Goal: Transaction & Acquisition: Purchase product/service

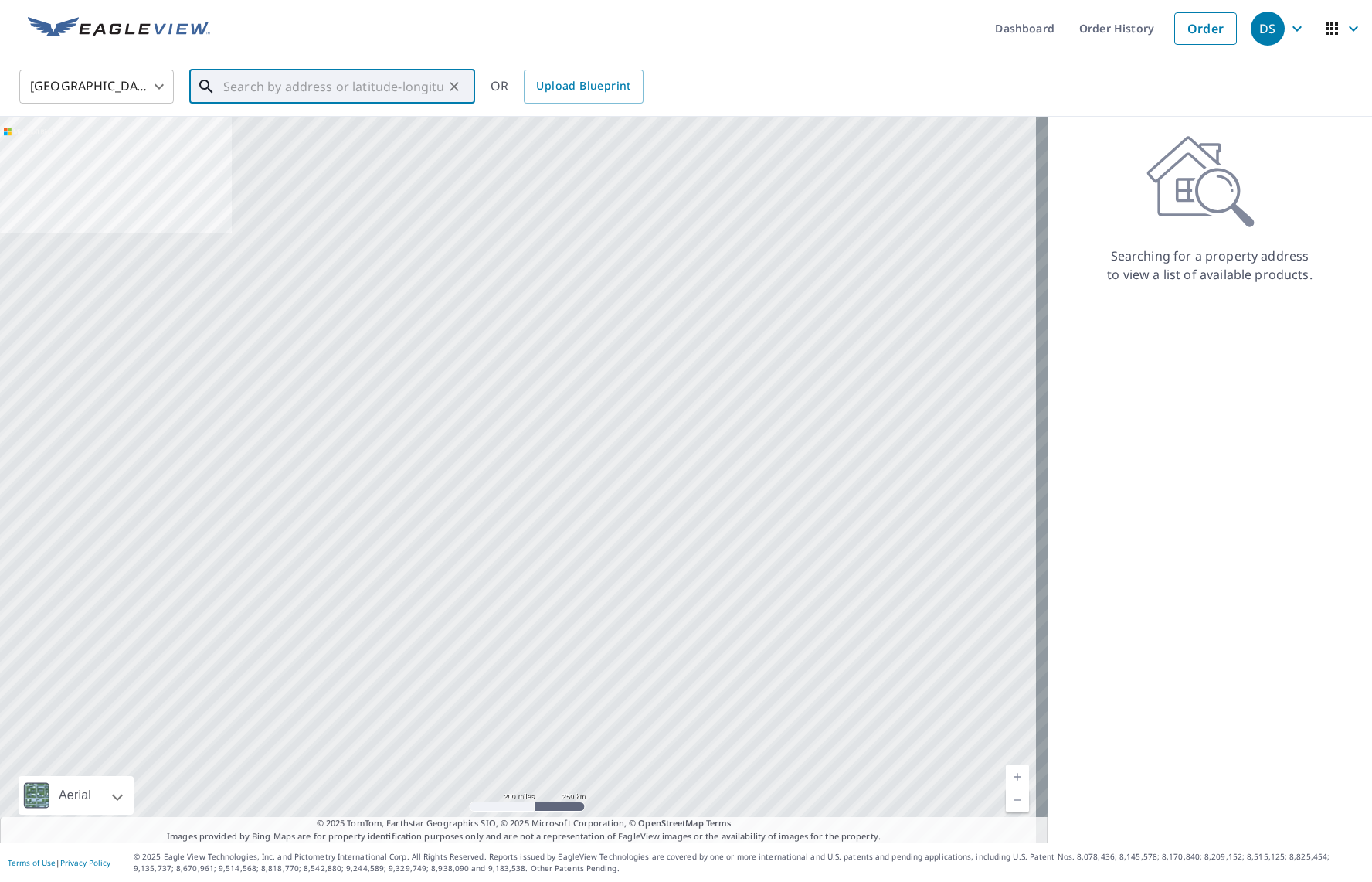
click at [330, 68] on input "text" at bounding box center [333, 86] width 220 height 44
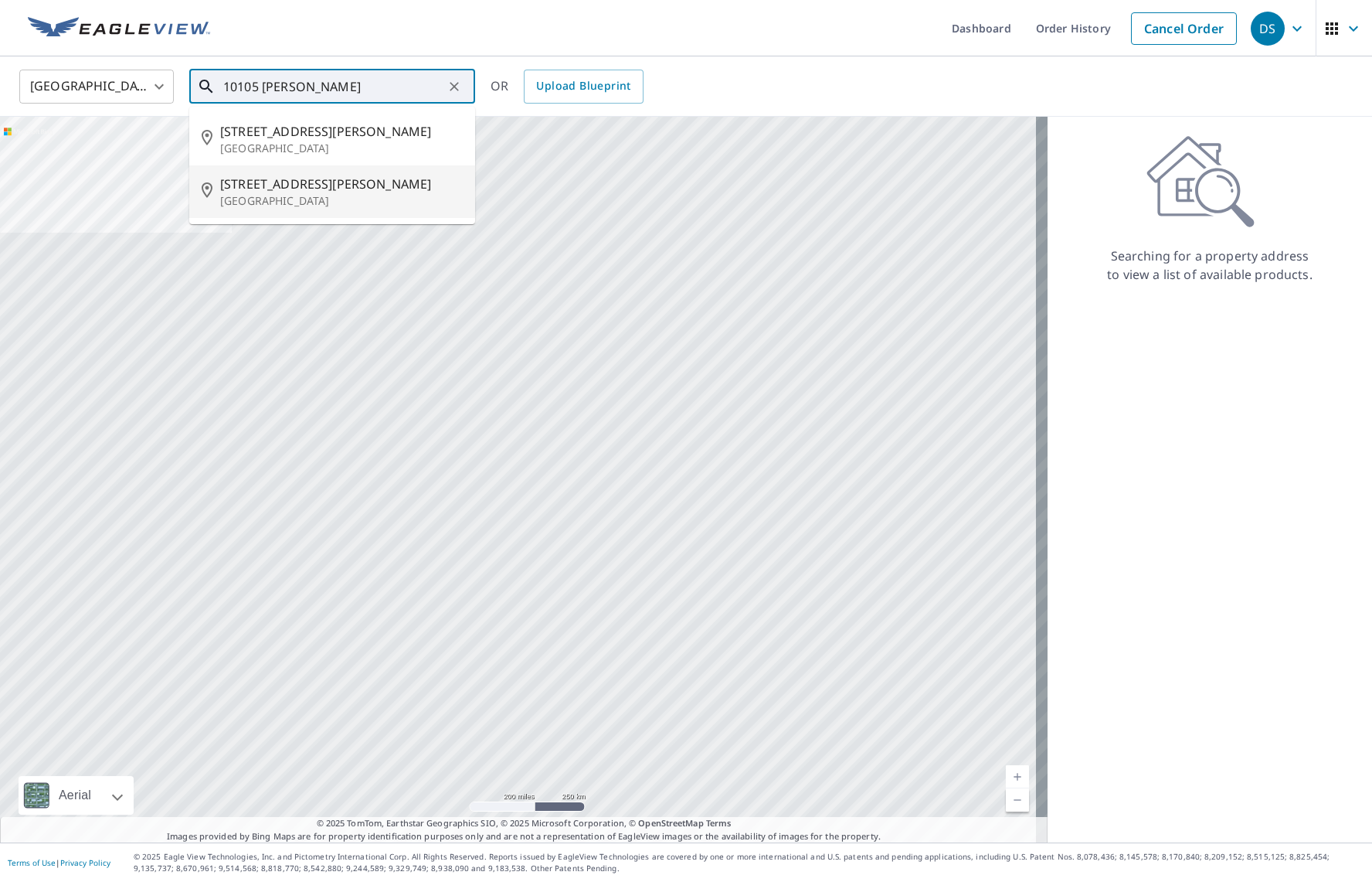
click at [326, 187] on span "[STREET_ADDRESS][PERSON_NAME]" at bounding box center [341, 184] width 242 height 19
type input "[STREET_ADDRESS][PERSON_NAME]"
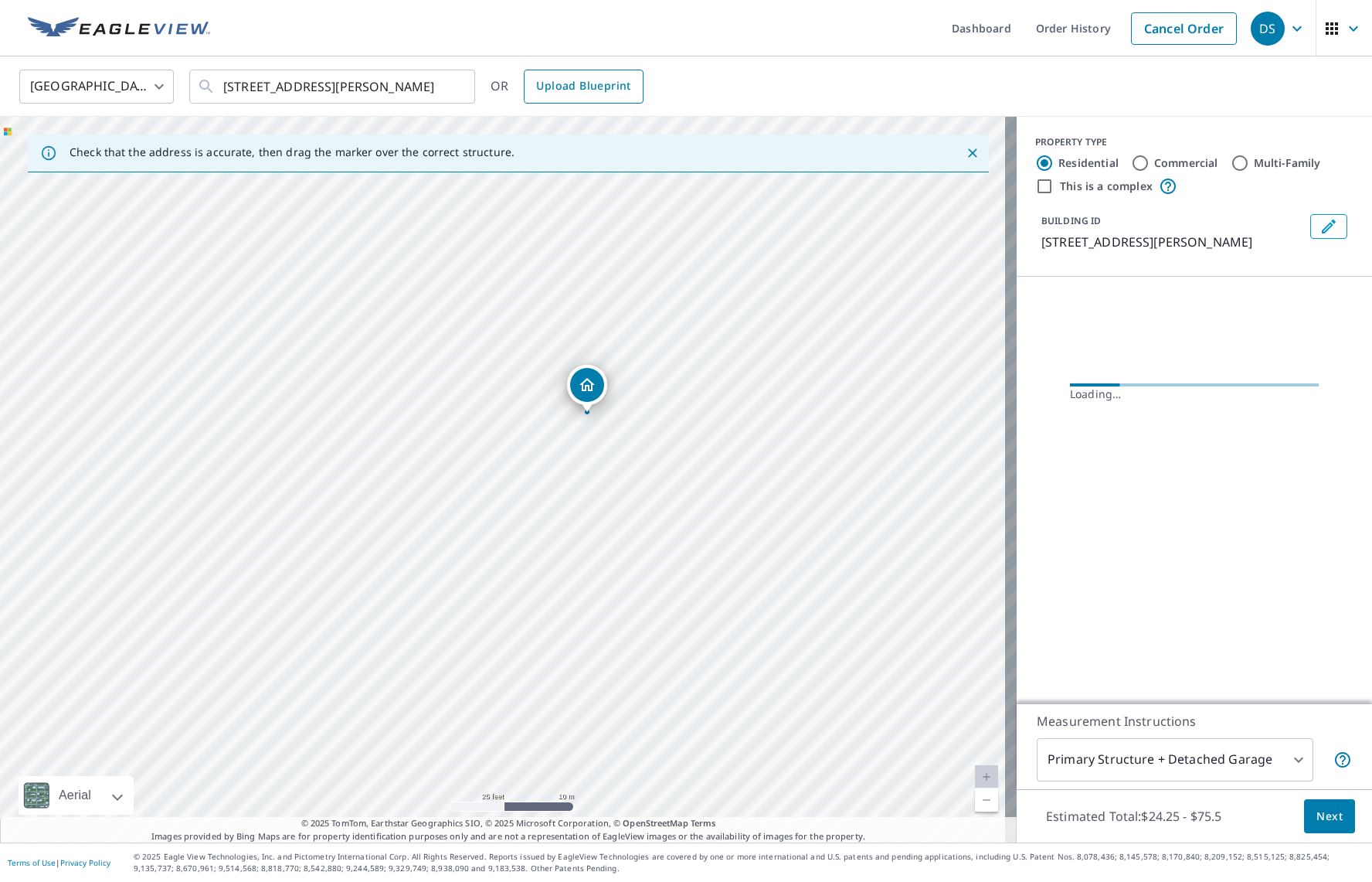
drag, startPoint x: 645, startPoint y: 592, endPoint x: 631, endPoint y: 74, distance: 518.2
click at [631, 74] on div "[GEOGRAPHIC_DATA] US ​ [STREET_ADDRESS][PERSON_NAME] ​ OR Upload Blueprint Chec…" at bounding box center [686, 450] width 1372 height 786
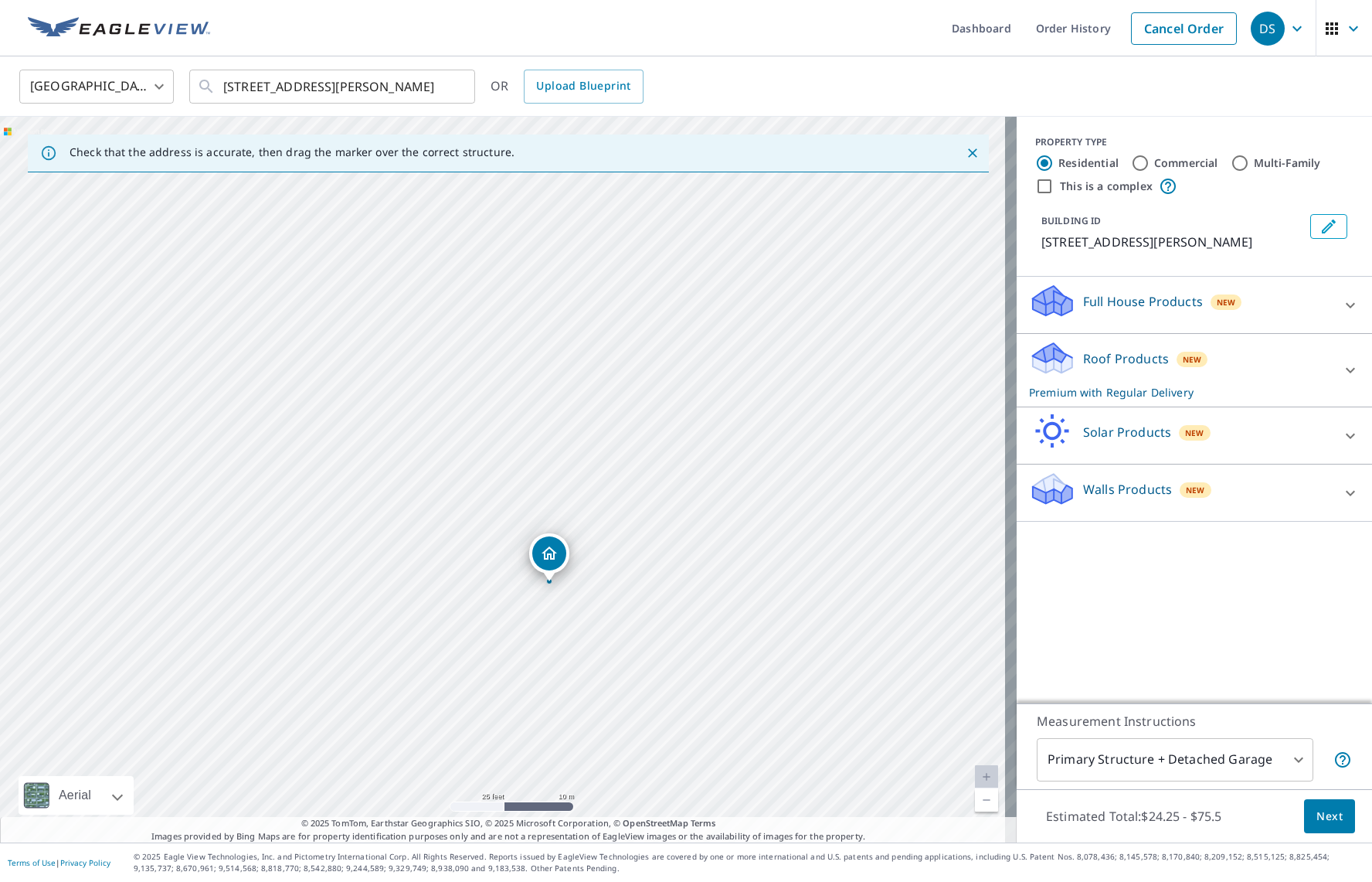
click at [679, 224] on div "[STREET_ADDRESS][PERSON_NAME]" at bounding box center [508, 480] width 1017 height 726
click at [1211, 309] on div "New" at bounding box center [1226, 302] width 32 height 15
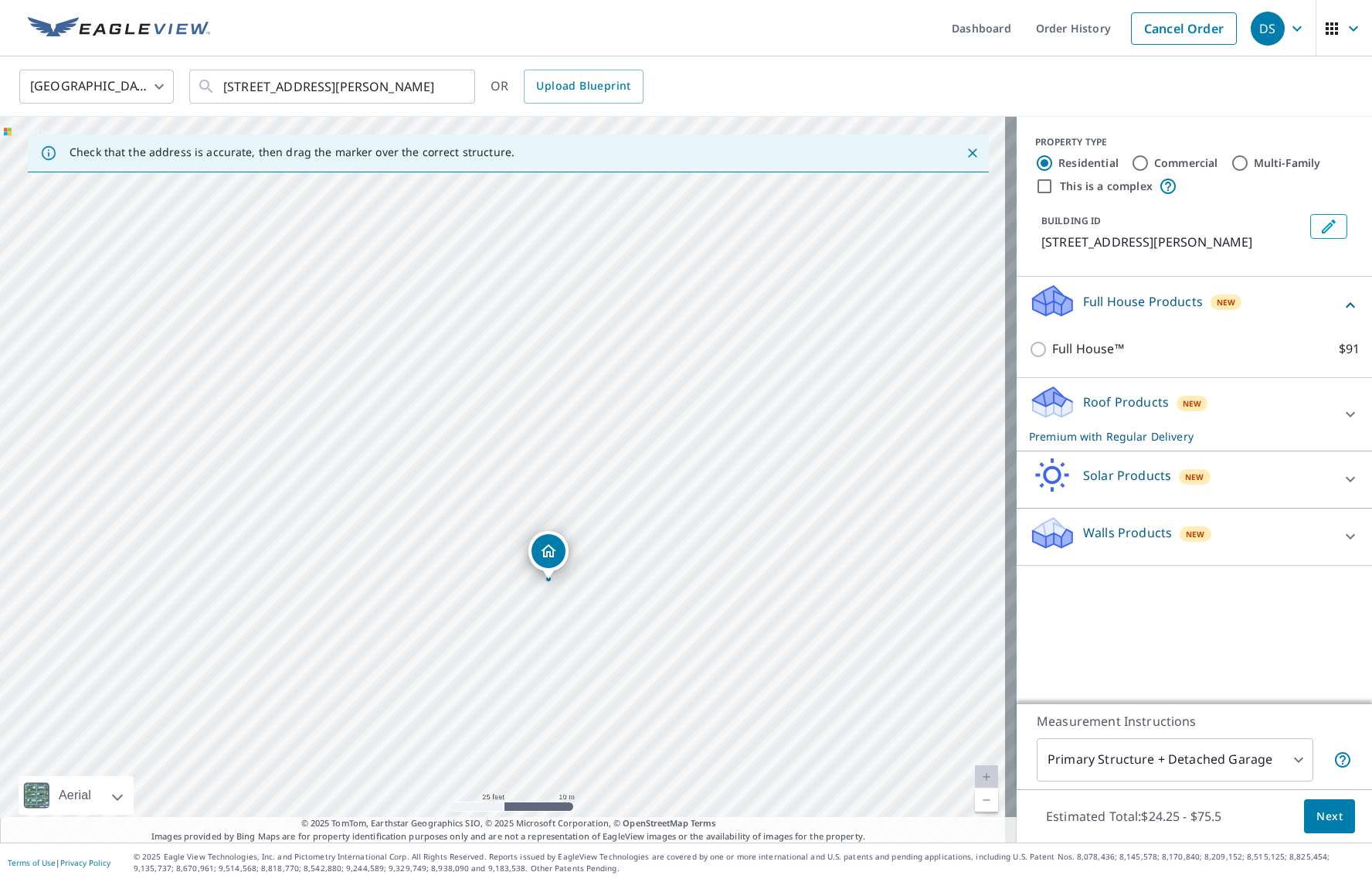
click at [1243, 307] on div "Full House Products New" at bounding box center [1185, 304] width 312 height 44
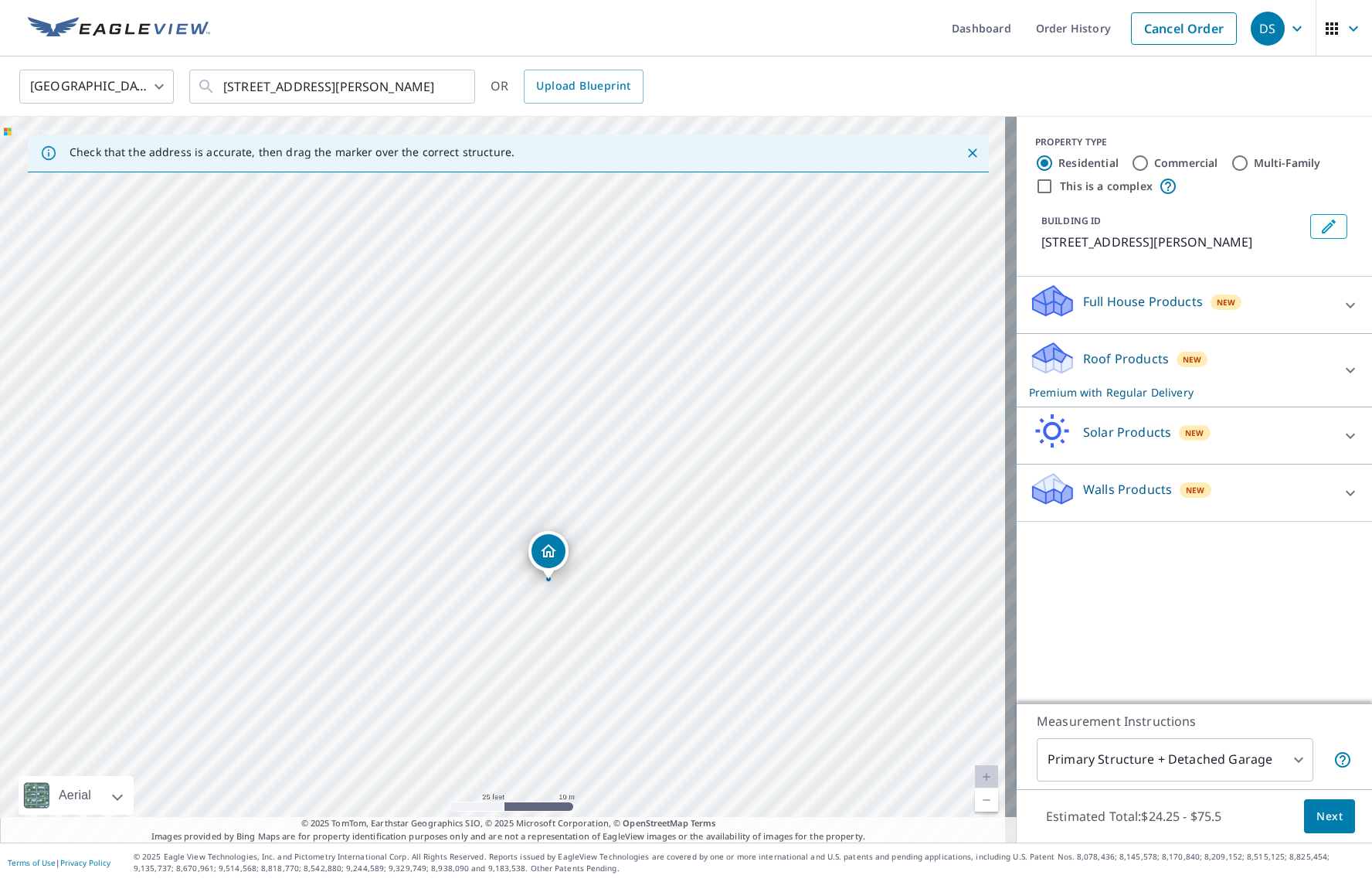
click at [1203, 354] on div "Roof Products New Premium with Regular Delivery" at bounding box center [1180, 370] width 303 height 60
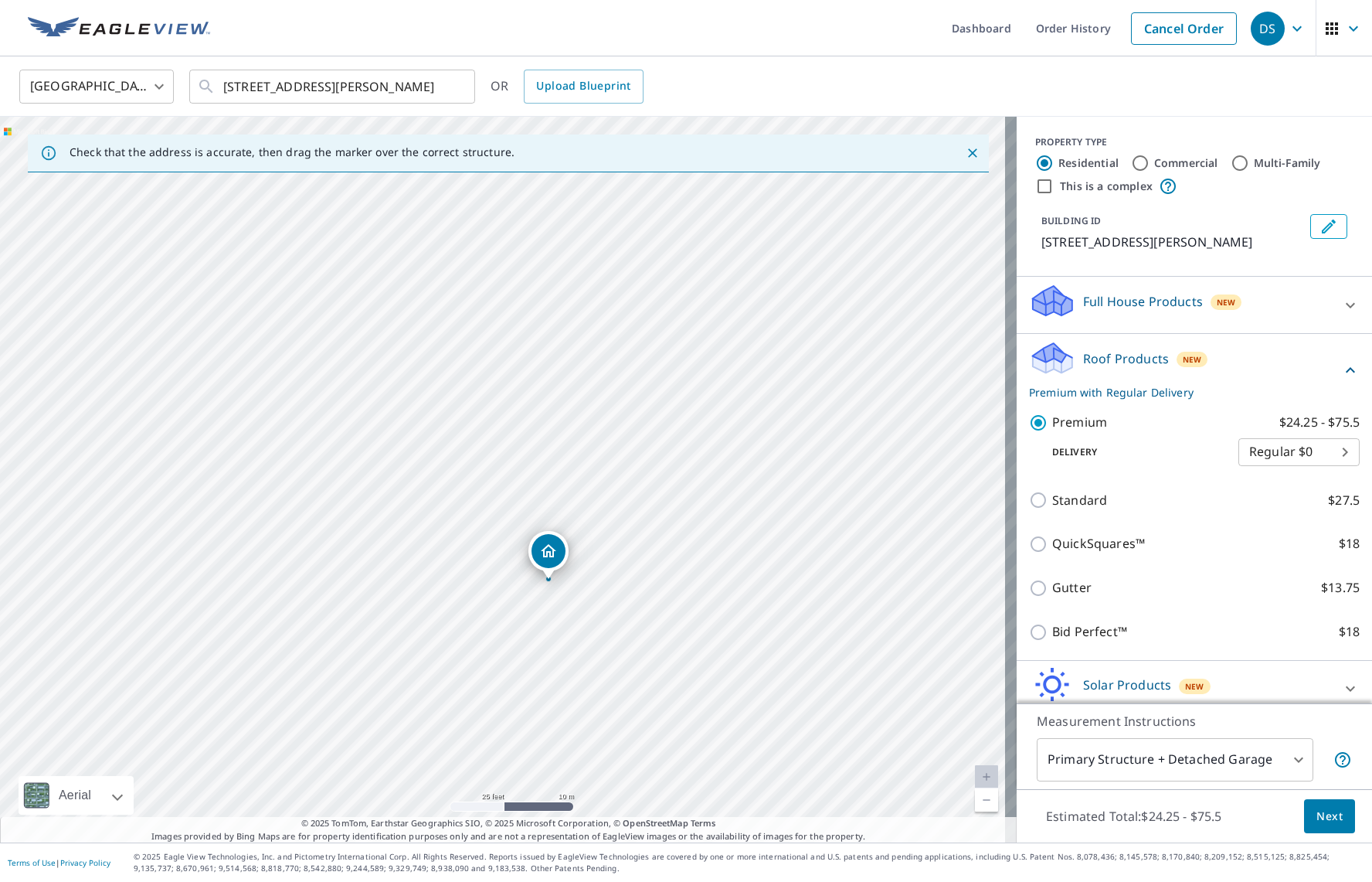
click at [1318, 814] on span "Next" at bounding box center [1329, 816] width 27 height 20
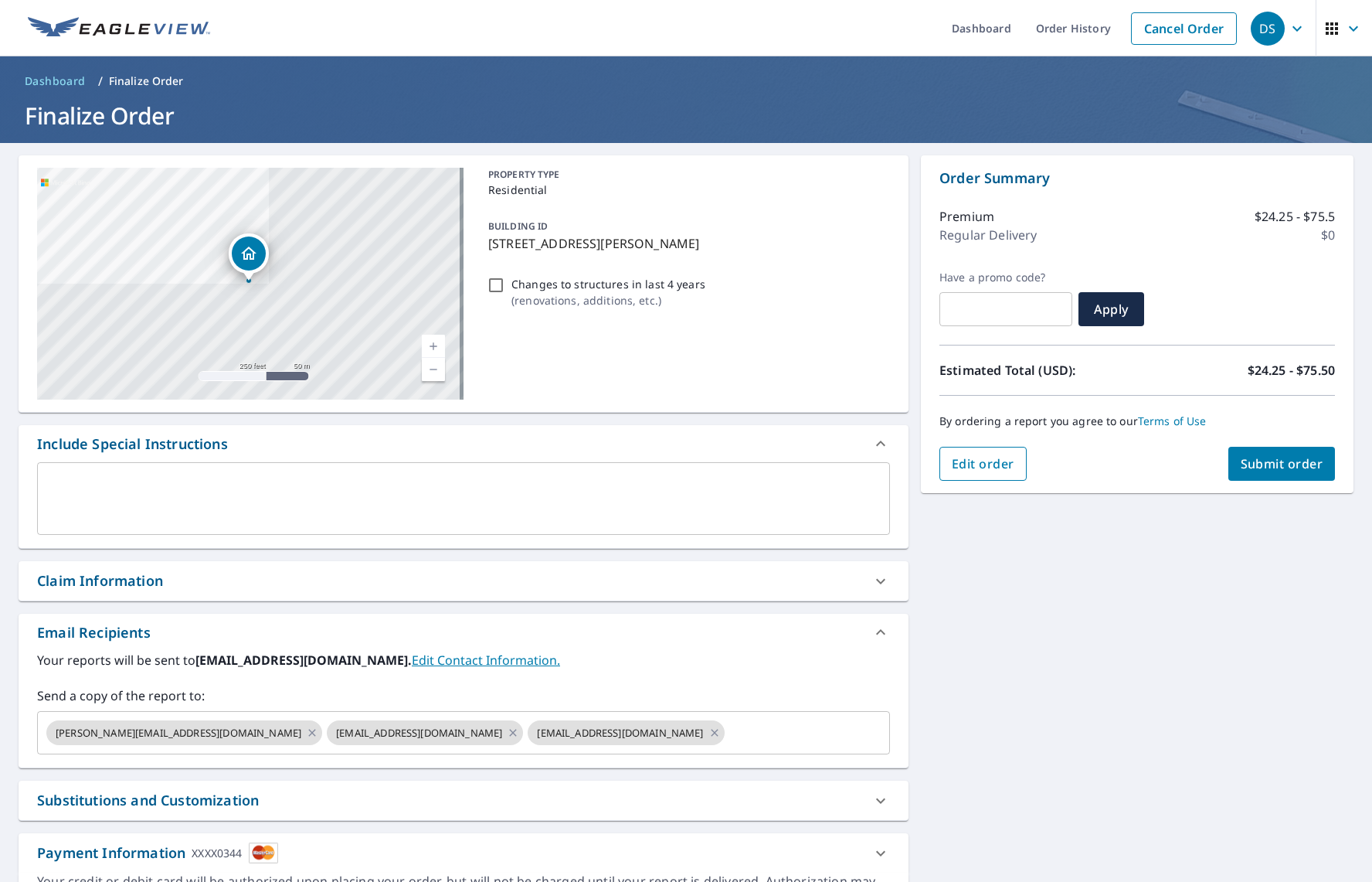
click at [960, 478] on button "Edit order" at bounding box center [983, 464] width 87 height 34
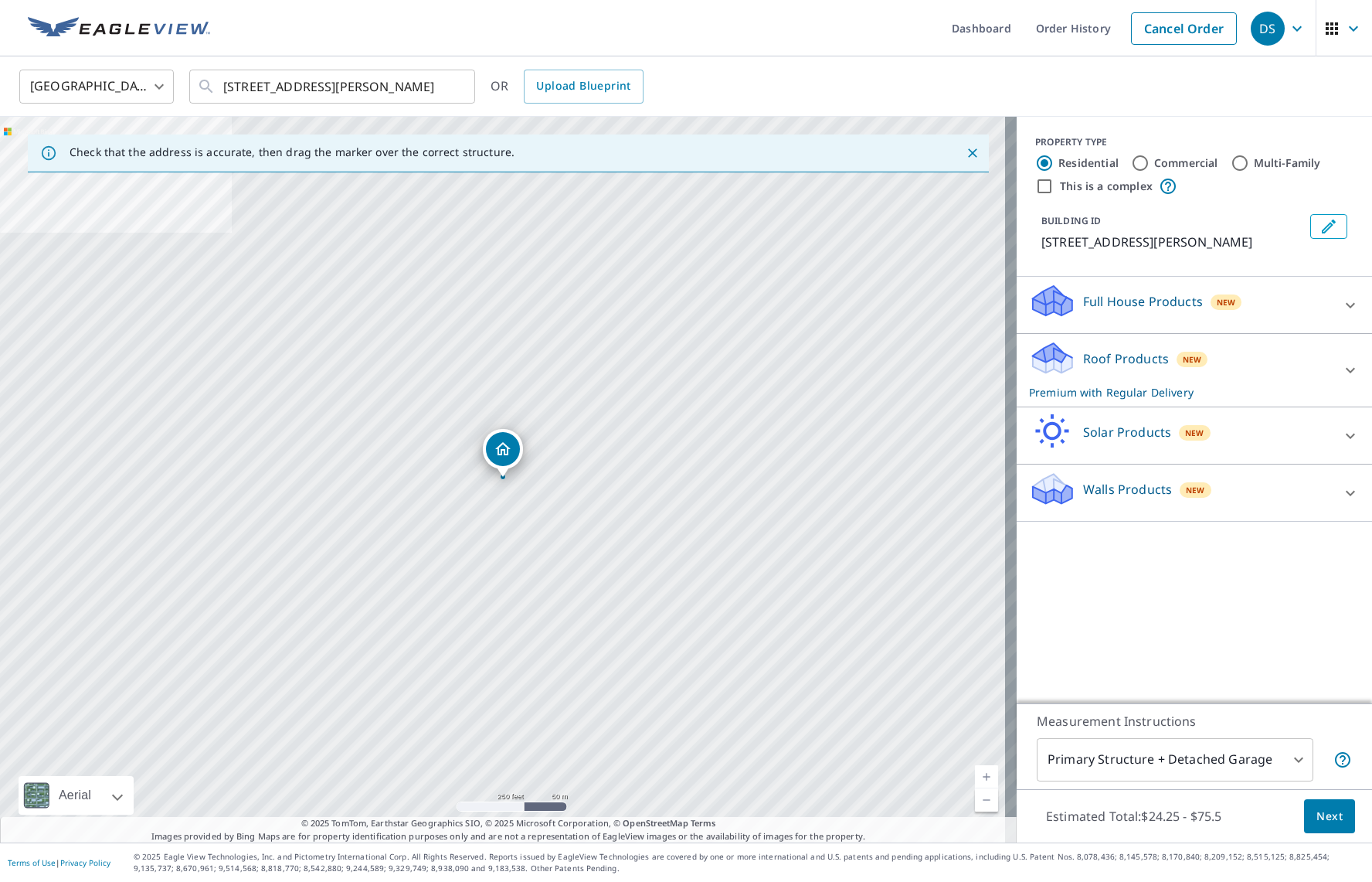
click at [1310, 218] on button "Edit building 1" at bounding box center [1328, 226] width 37 height 25
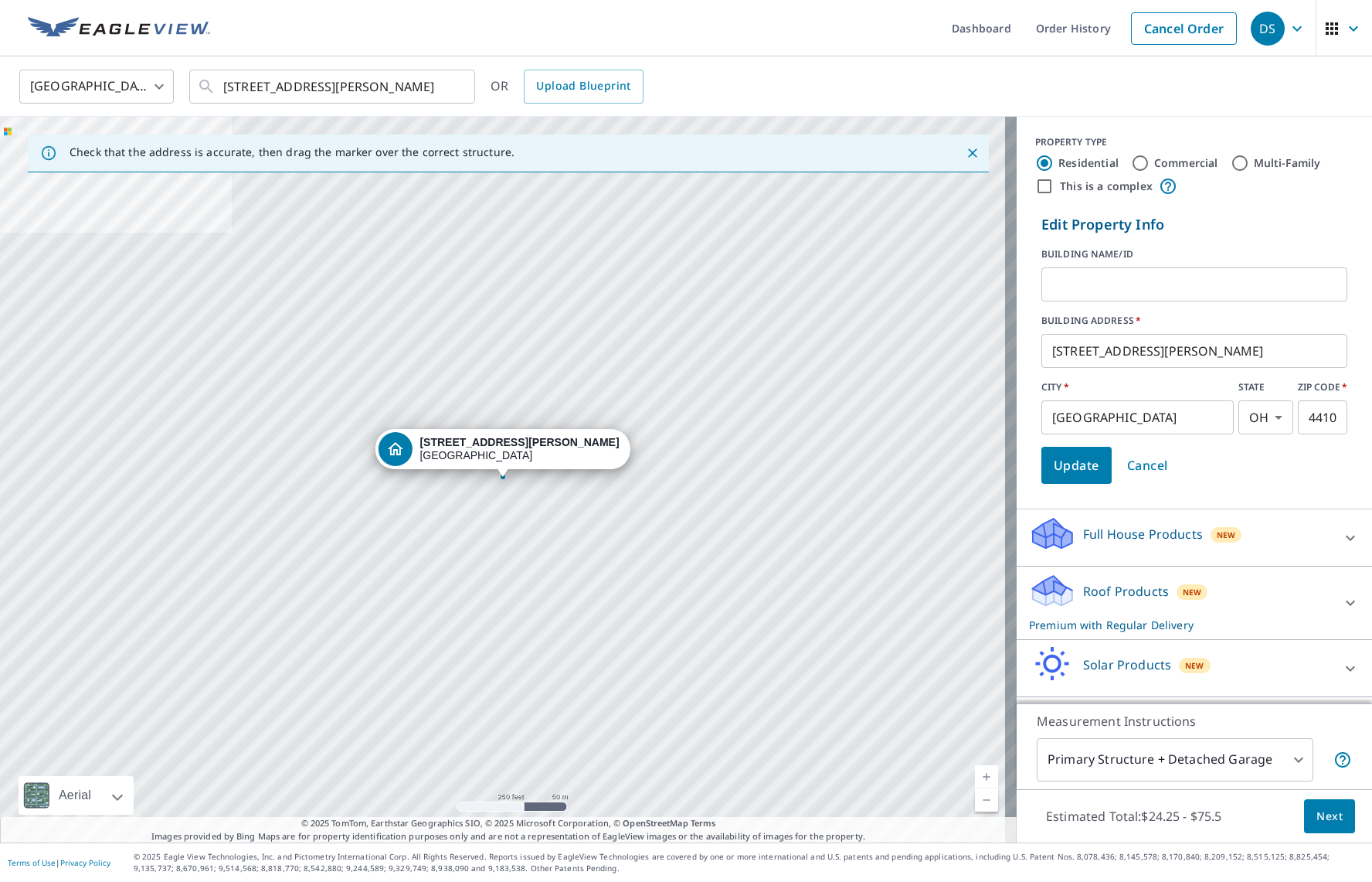
click at [1172, 278] on input "text" at bounding box center [1194, 284] width 306 height 44
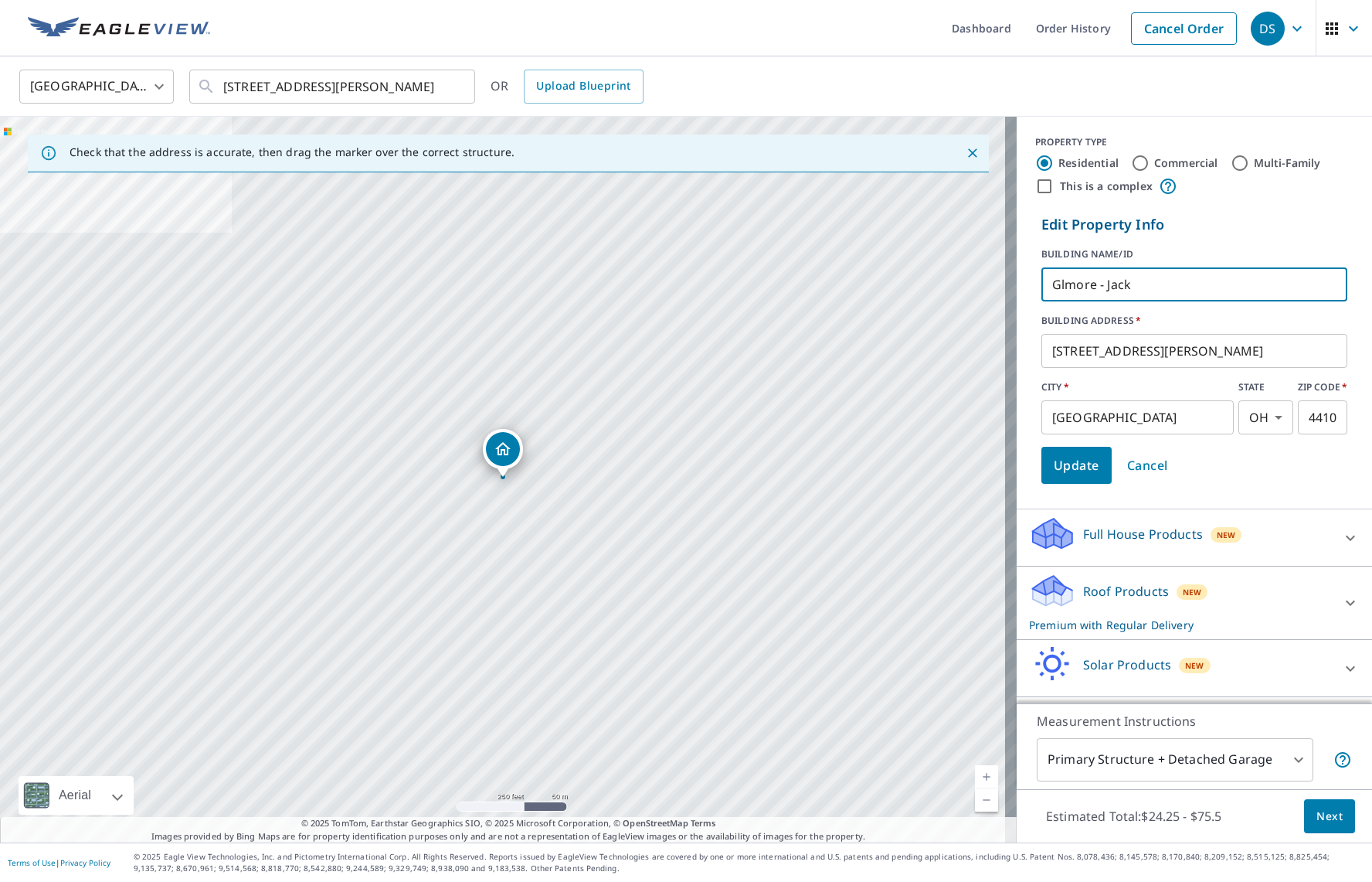
type input "[PERSON_NAME]"
click at [1336, 825] on button "Next" at bounding box center [1330, 816] width 51 height 35
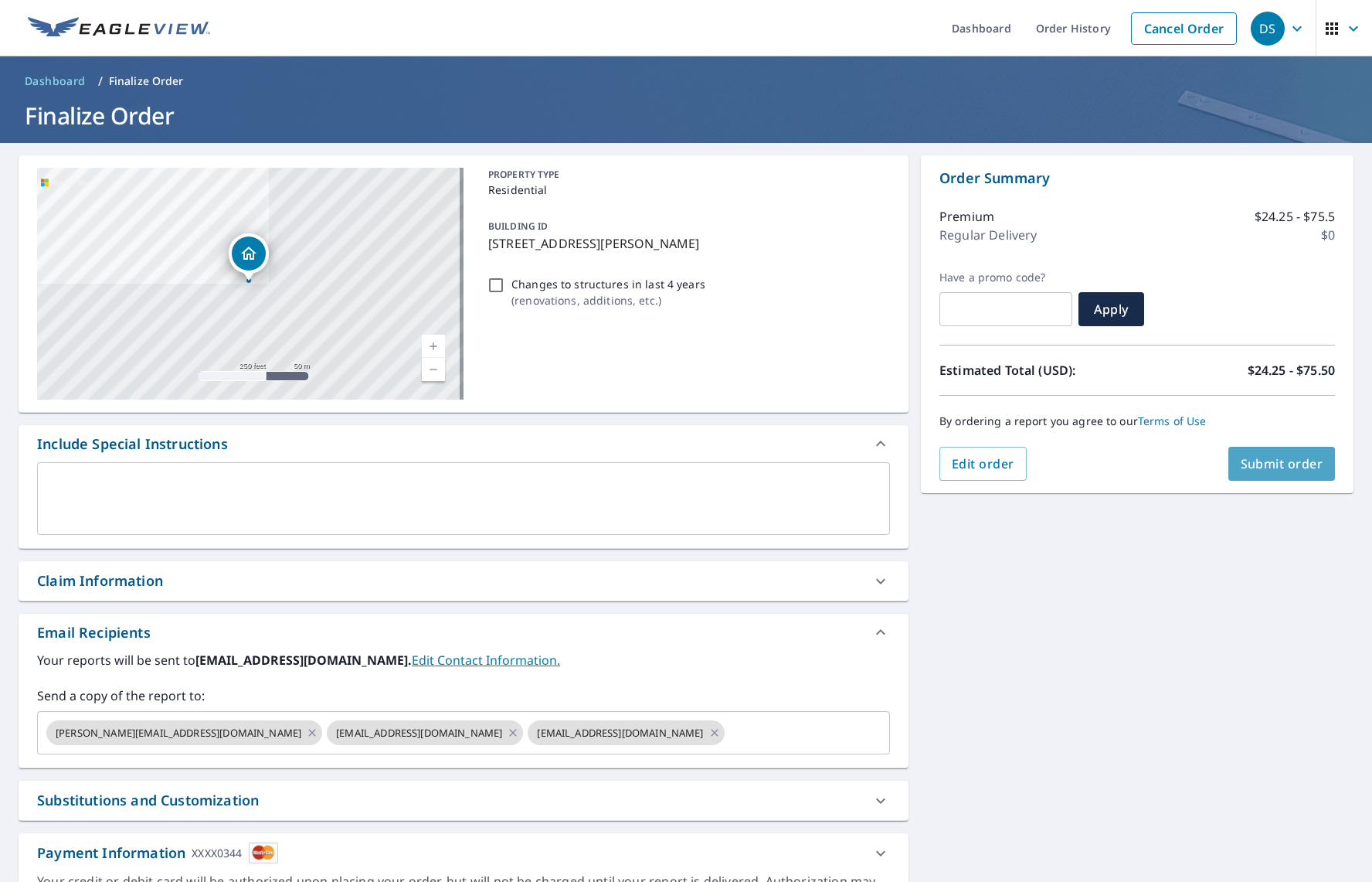
click at [1274, 460] on span "Submit order" at bounding box center [1282, 464] width 83 height 17
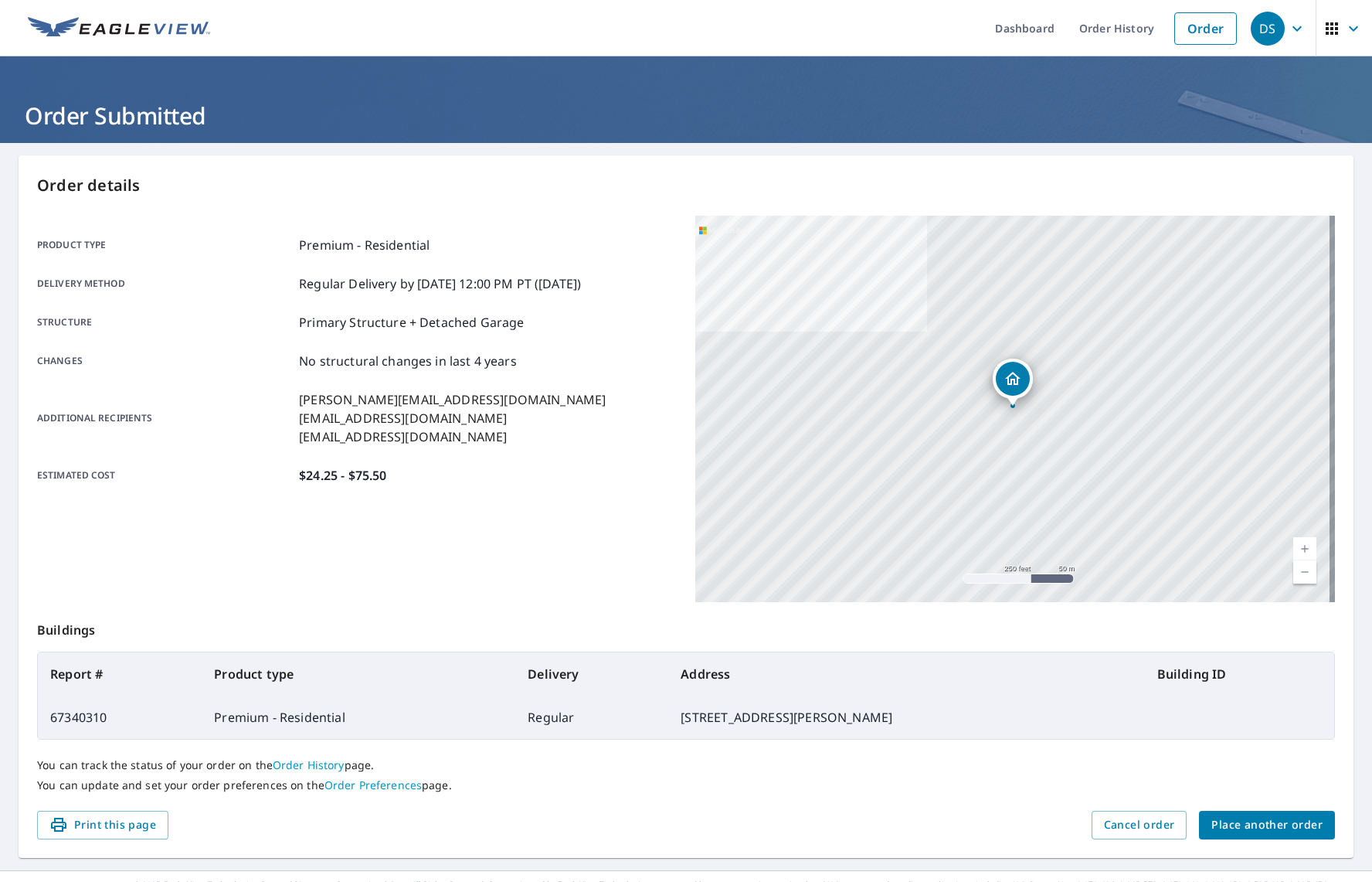
click at [1245, 822] on span "Place another order" at bounding box center [1267, 825] width 111 height 20
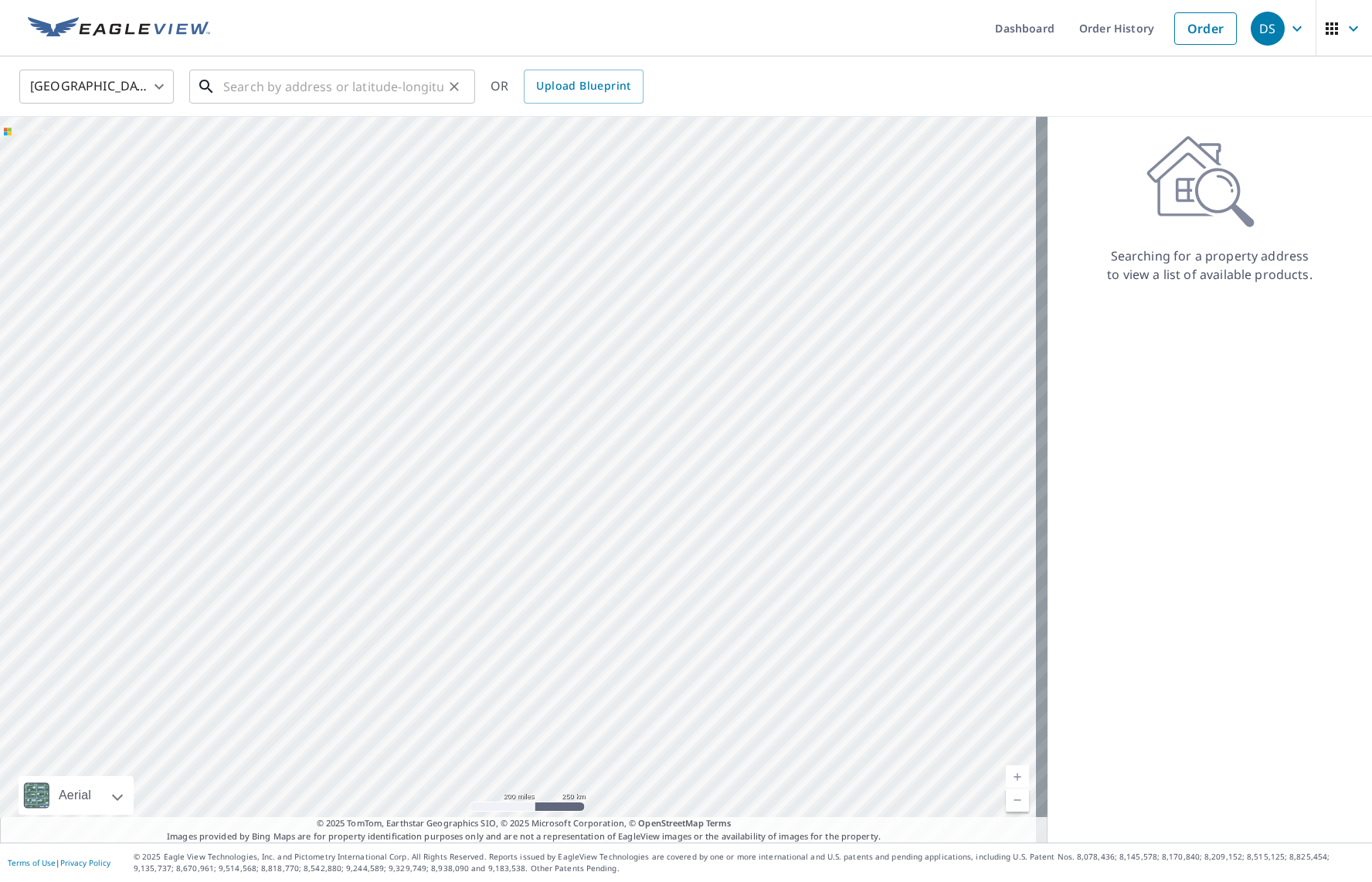
click at [387, 93] on input "text" at bounding box center [333, 86] width 220 height 44
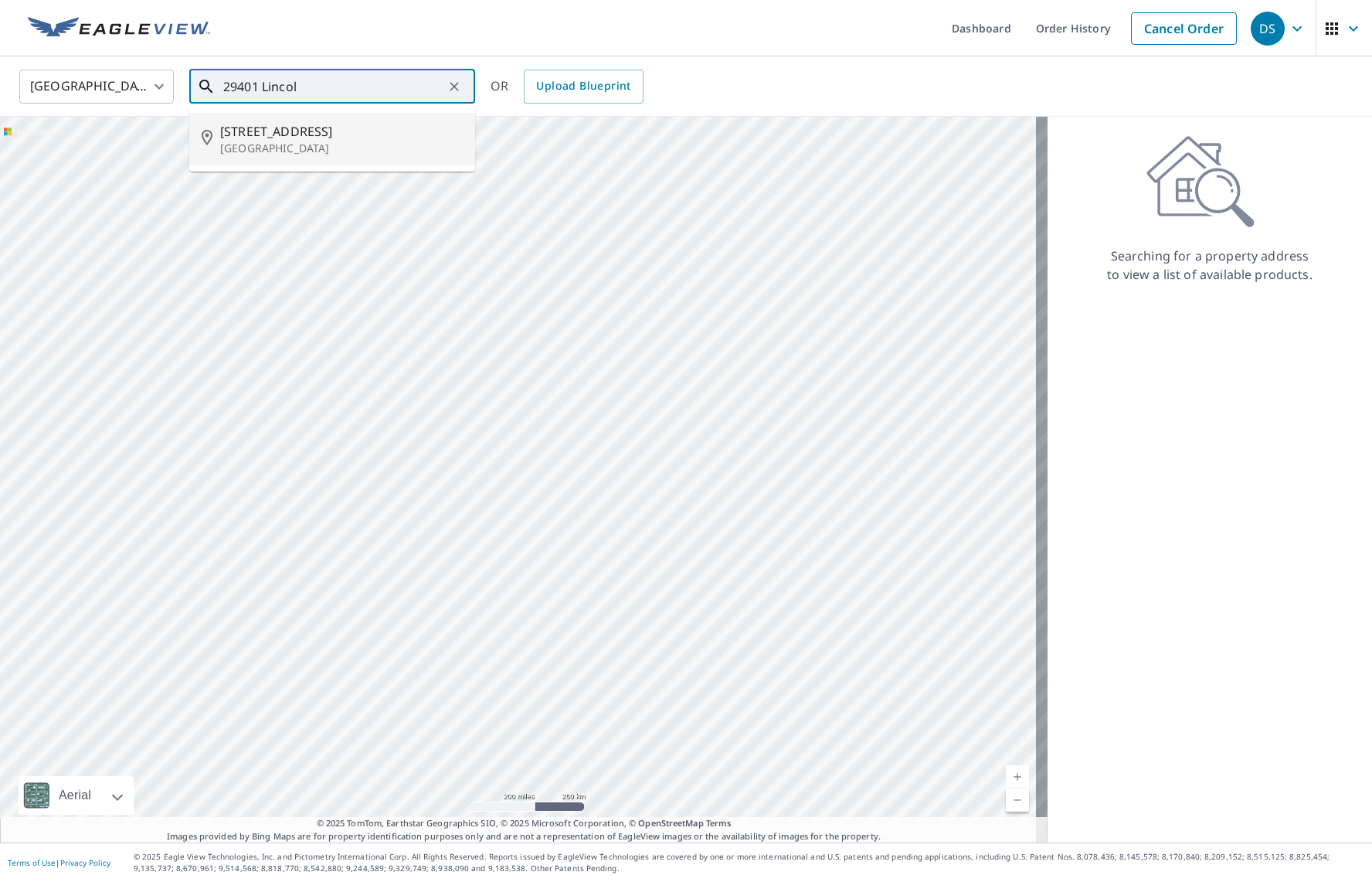
click at [347, 123] on span "[STREET_ADDRESS]" at bounding box center [341, 132] width 242 height 19
type input "[STREET_ADDRESS]"
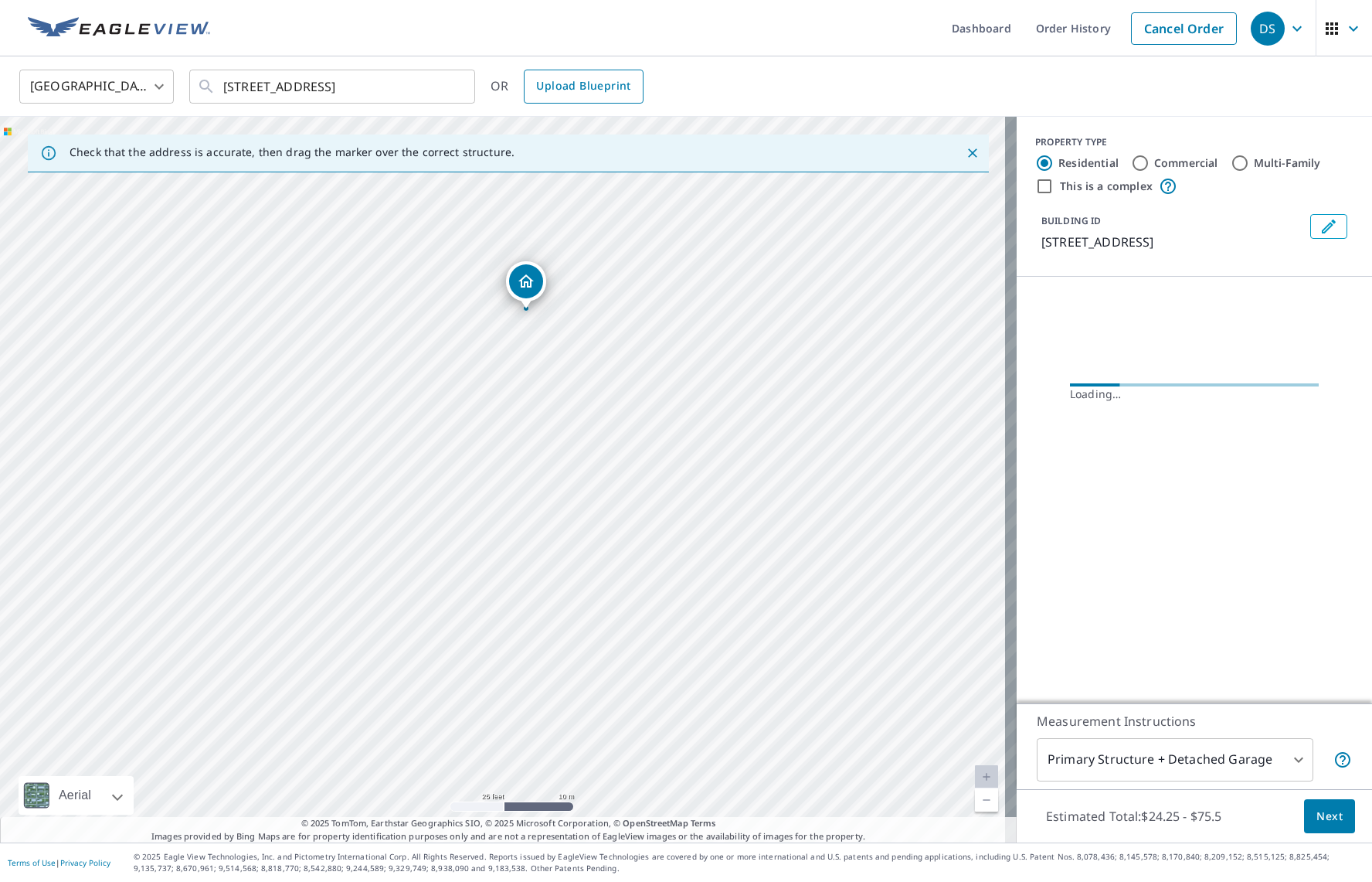
drag, startPoint x: 476, startPoint y: 444, endPoint x: 560, endPoint y: 98, distance: 356.1
click at [560, 98] on div "[GEOGRAPHIC_DATA] US ​ [STREET_ADDRESS] ​ OR Upload Blueprint Check that the ad…" at bounding box center [686, 450] width 1372 height 786
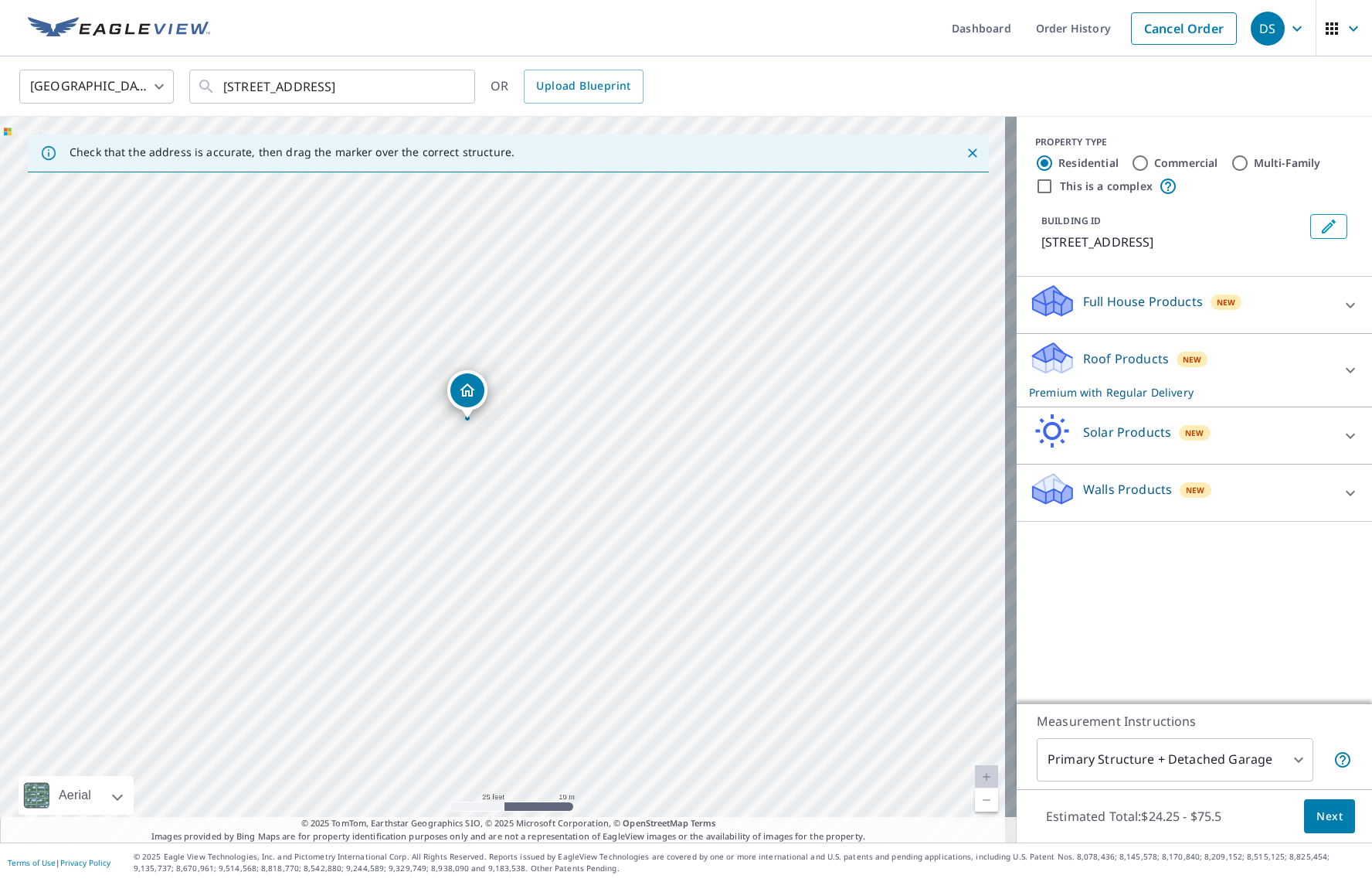
click at [530, 235] on div "[STREET_ADDRESS]" at bounding box center [508, 480] width 1017 height 726
click at [1187, 301] on p "Full House Products" at bounding box center [1143, 301] width 120 height 19
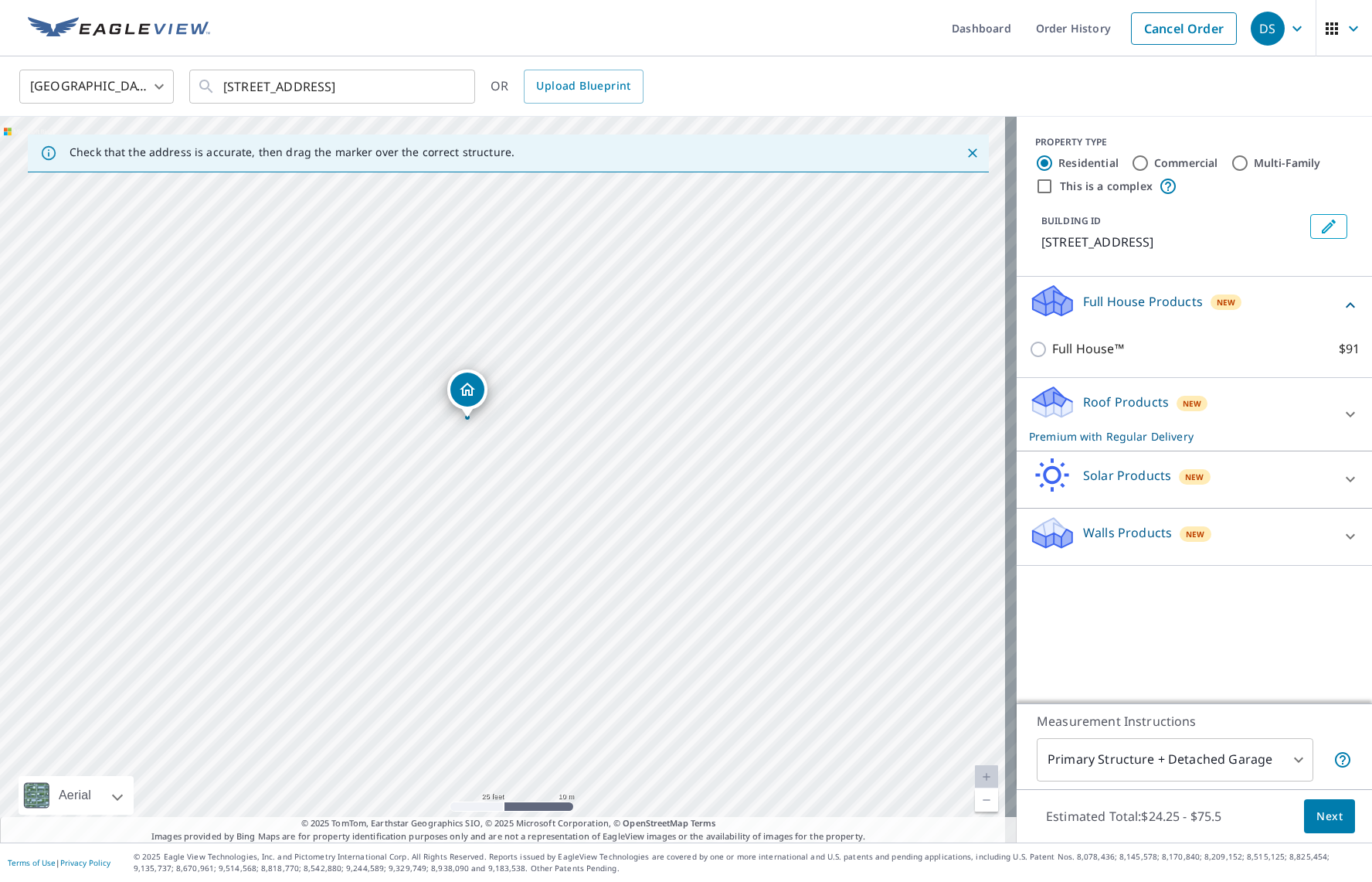
click at [1187, 301] on p "Full House Products" at bounding box center [1143, 301] width 120 height 19
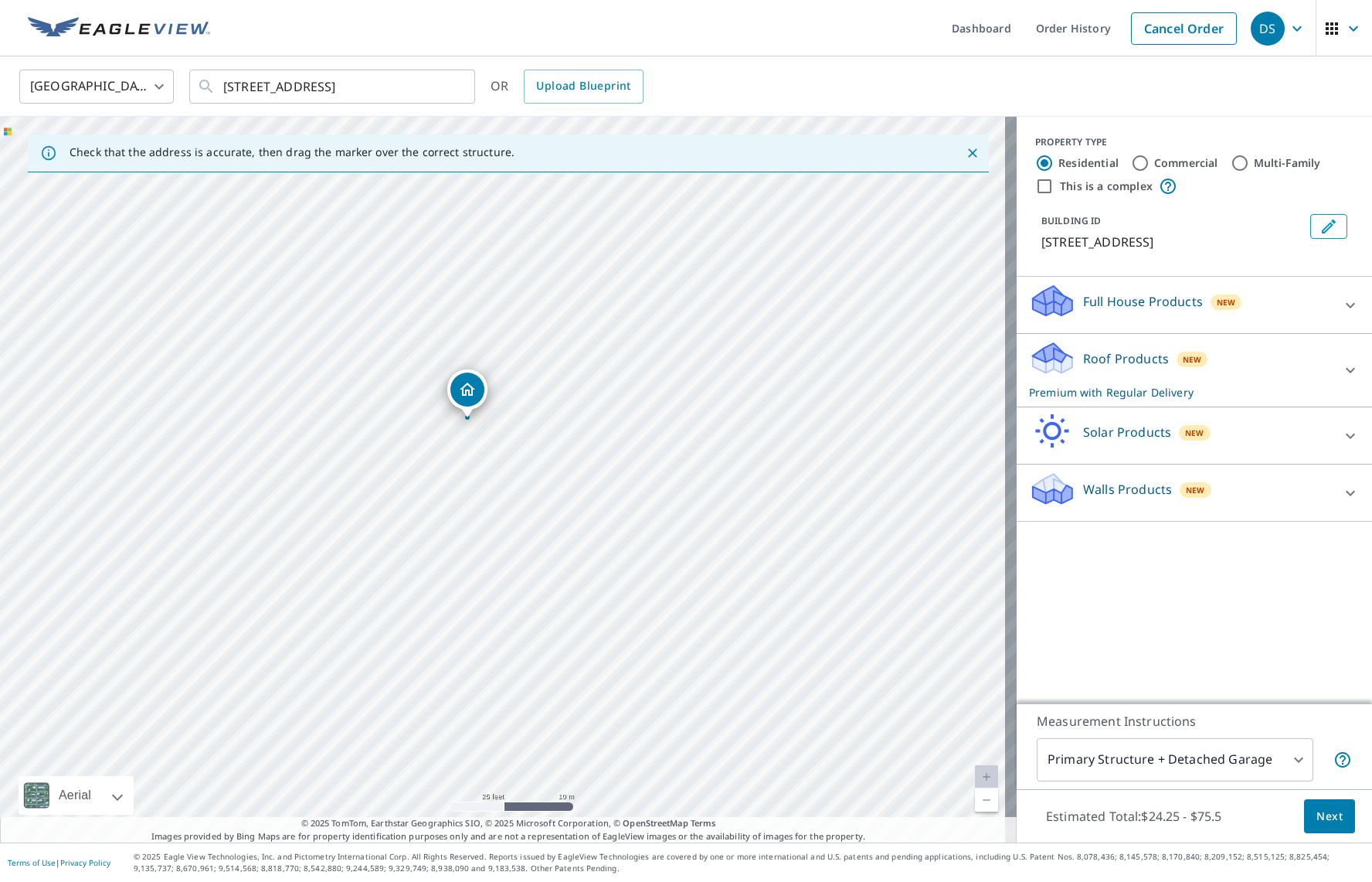
click at [1190, 359] on span "New" at bounding box center [1192, 360] width 20 height 12
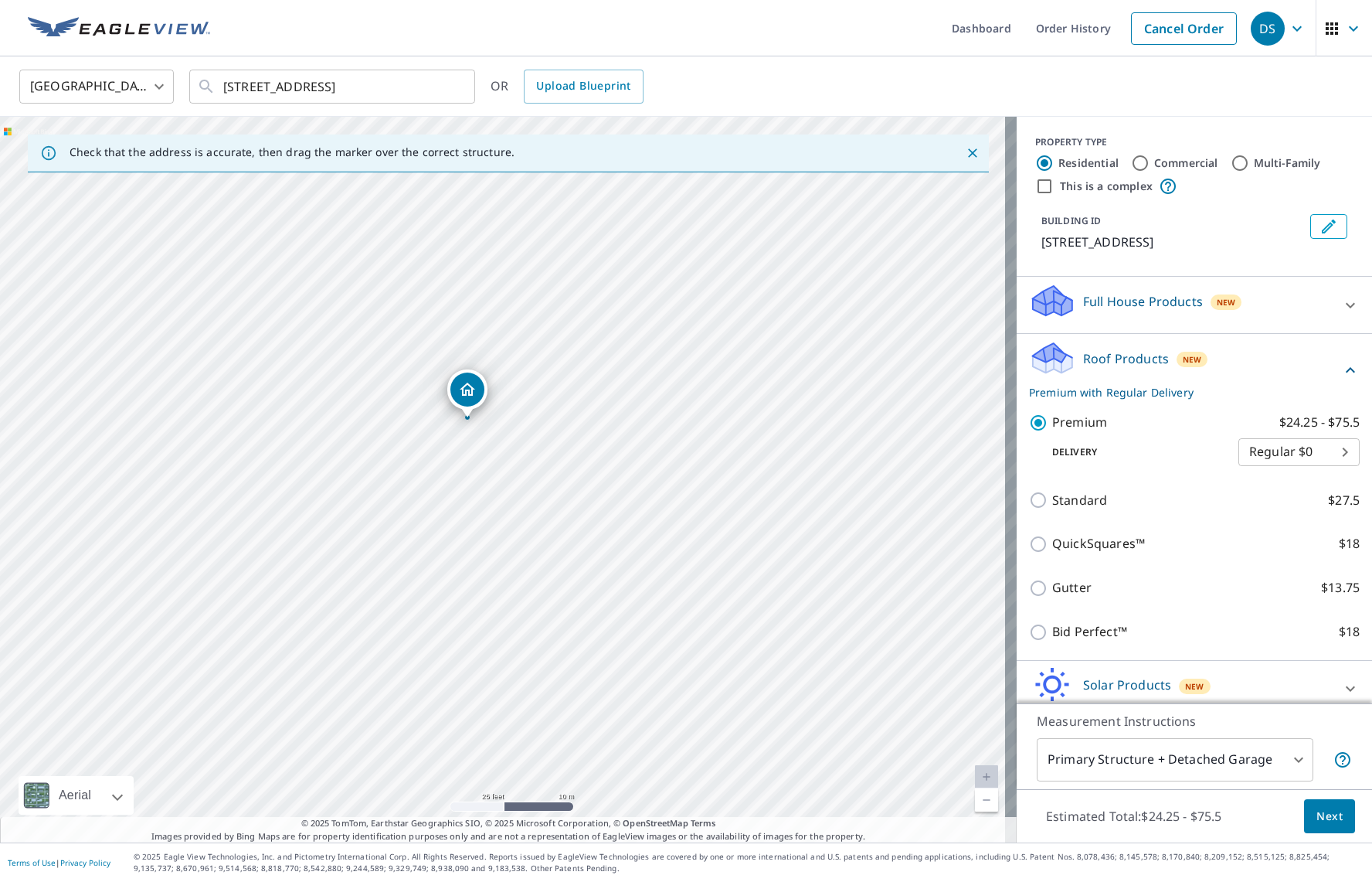
click at [1190, 359] on span "New" at bounding box center [1192, 360] width 20 height 12
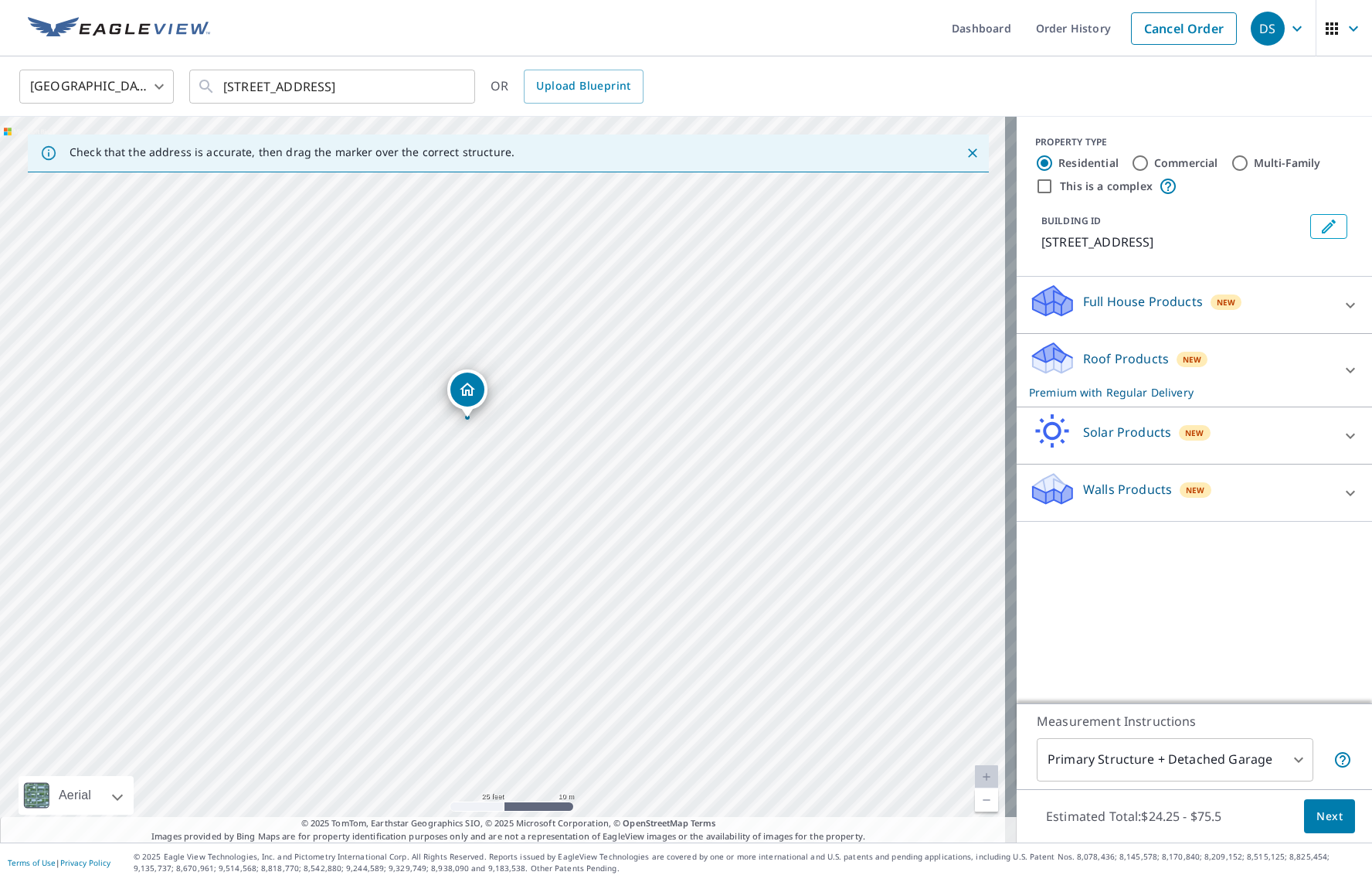
click at [1185, 441] on div "Solar Products New" at bounding box center [1180, 435] width 303 height 44
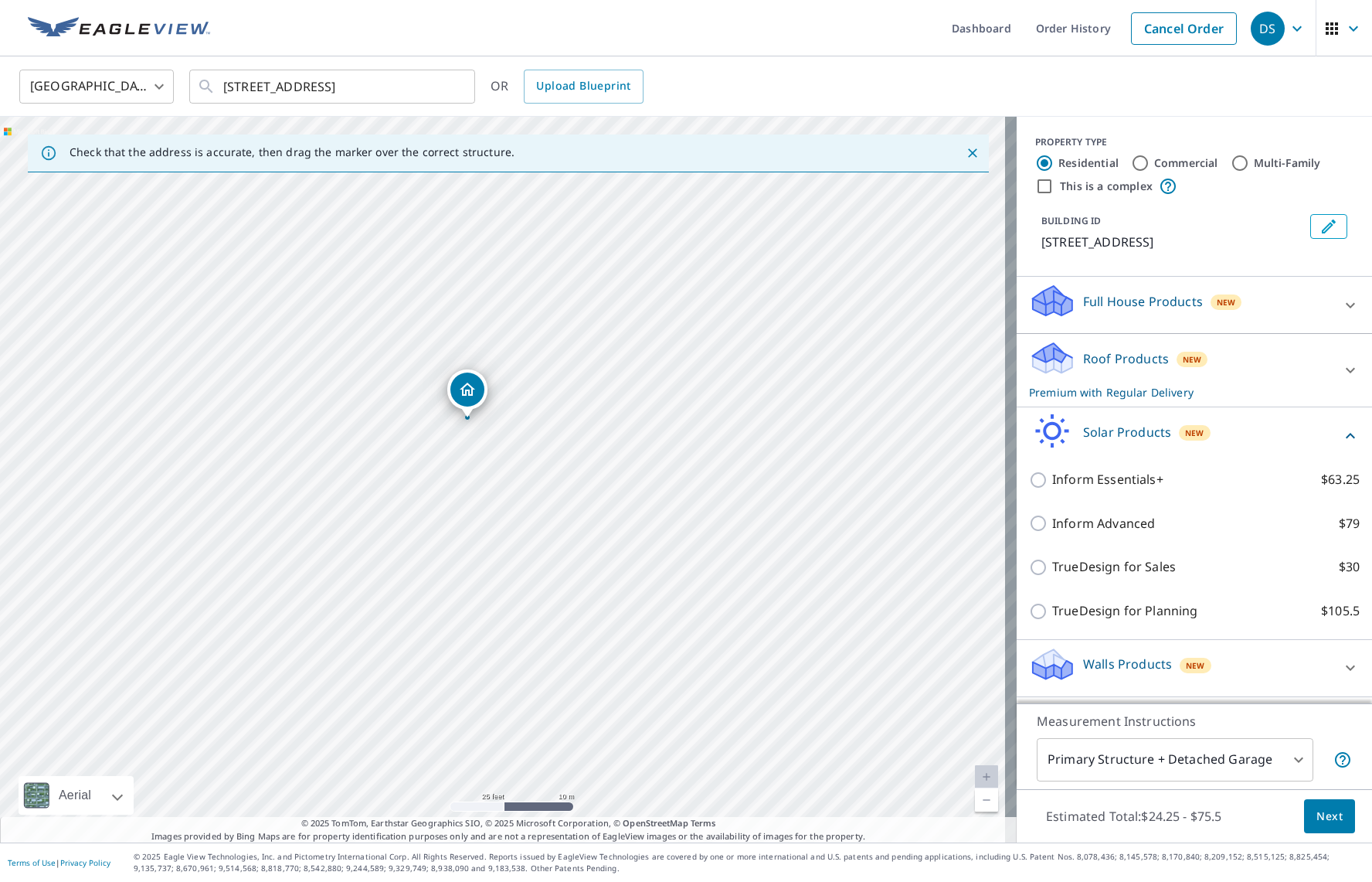
click at [1185, 442] on div "Solar Products New" at bounding box center [1185, 435] width 312 height 44
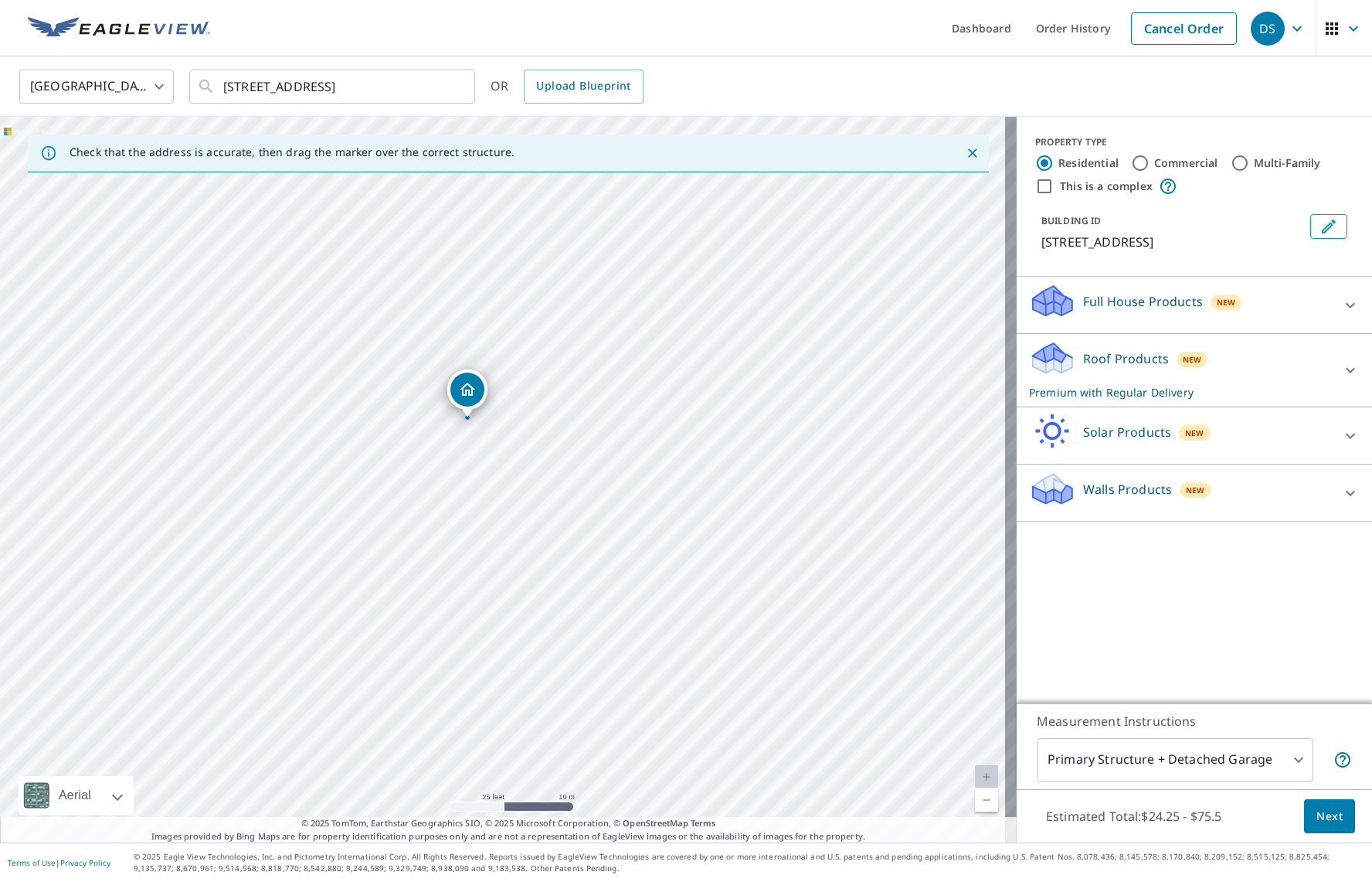
click at [1223, 494] on div "Walls Products New" at bounding box center [1180, 492] width 303 height 44
click at [1223, 489] on div "Walls Products New" at bounding box center [1185, 492] width 312 height 44
click at [1205, 747] on body "DS DS Dashboard Order History Cancel Order DS [GEOGRAPHIC_DATA] US ​ [STREET_AD…" at bounding box center [686, 441] width 1372 height 882
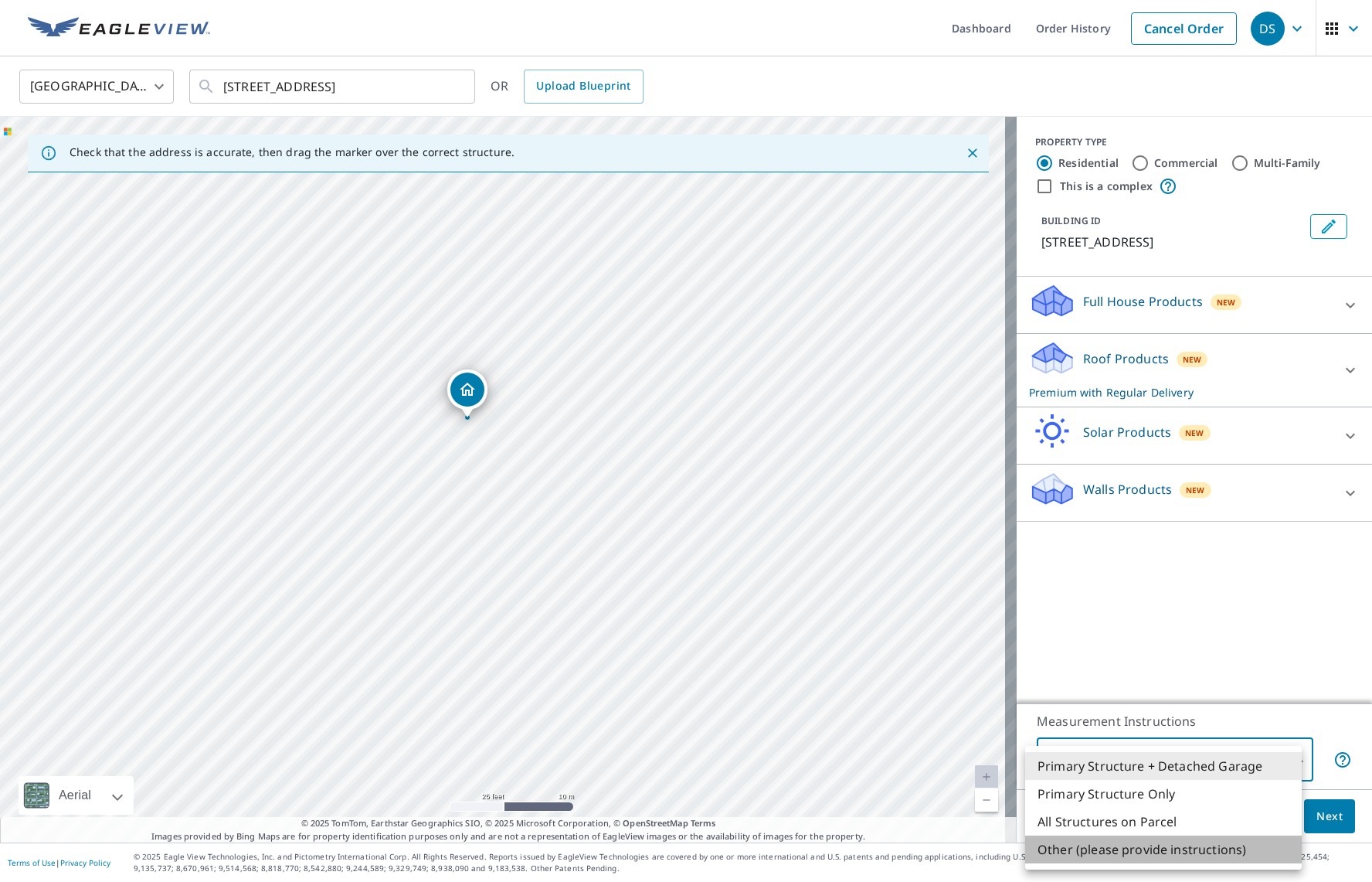
click at [1170, 845] on li "Other (please provide instructions)" at bounding box center [1163, 849] width 276 height 27
type input "5"
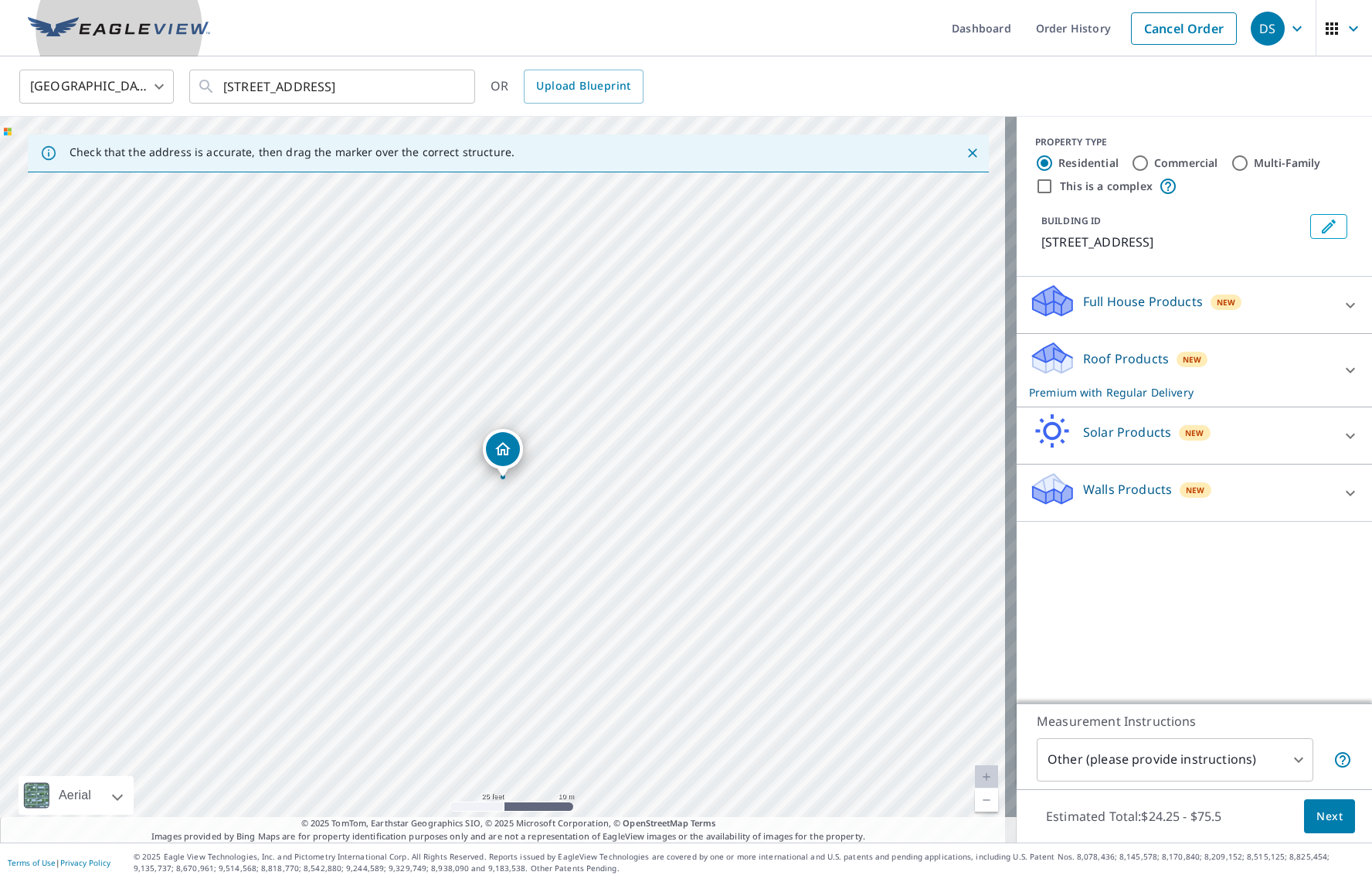
click at [79, 42] on link at bounding box center [119, 28] width 201 height 57
